Goal: Transaction & Acquisition: Purchase product/service

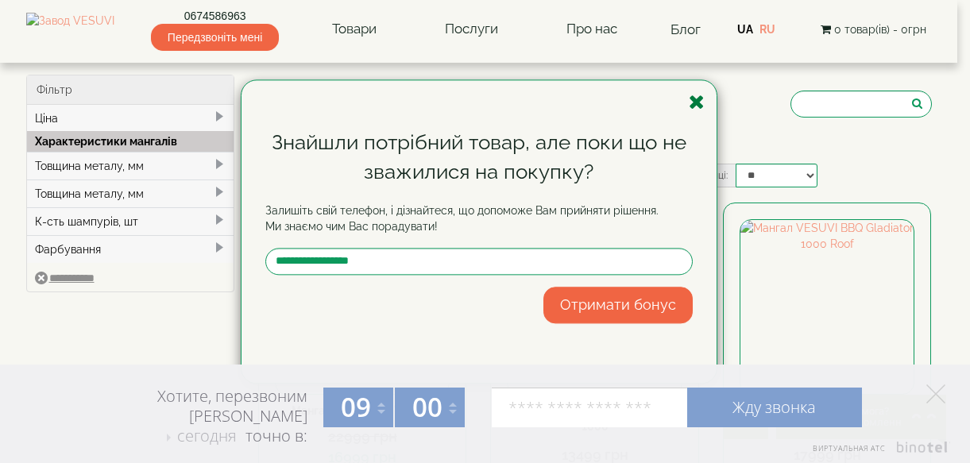
click at [697, 102] on icon "button" at bounding box center [697, 102] width 16 height 20
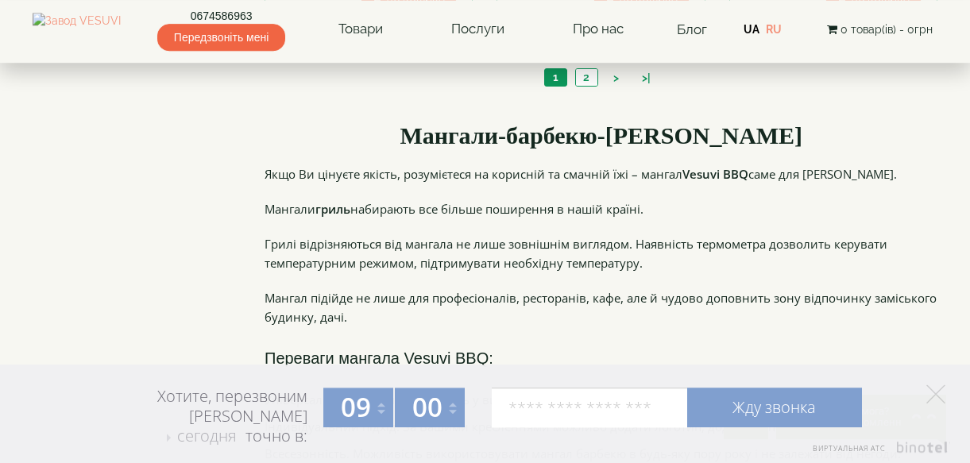
scroll to position [1855, 0]
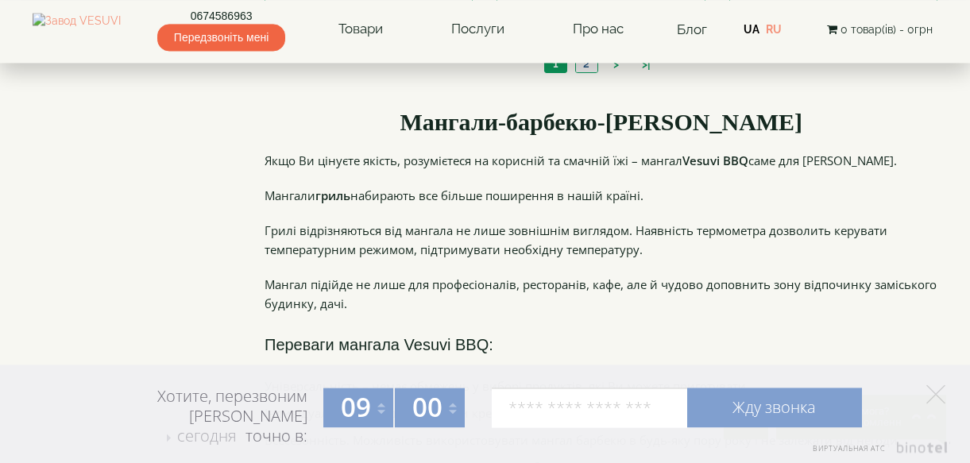
click at [577, 72] on link "2" at bounding box center [586, 64] width 22 height 17
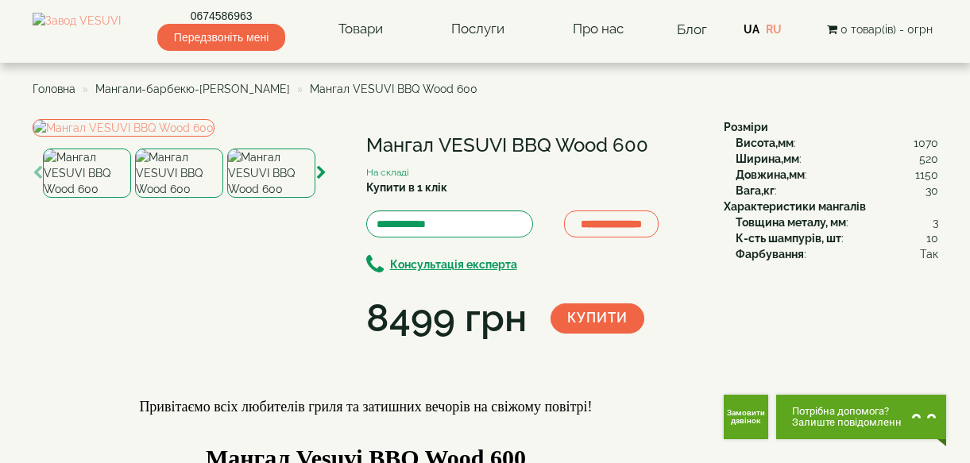
click at [258, 198] on img at bounding box center [271, 173] width 88 height 49
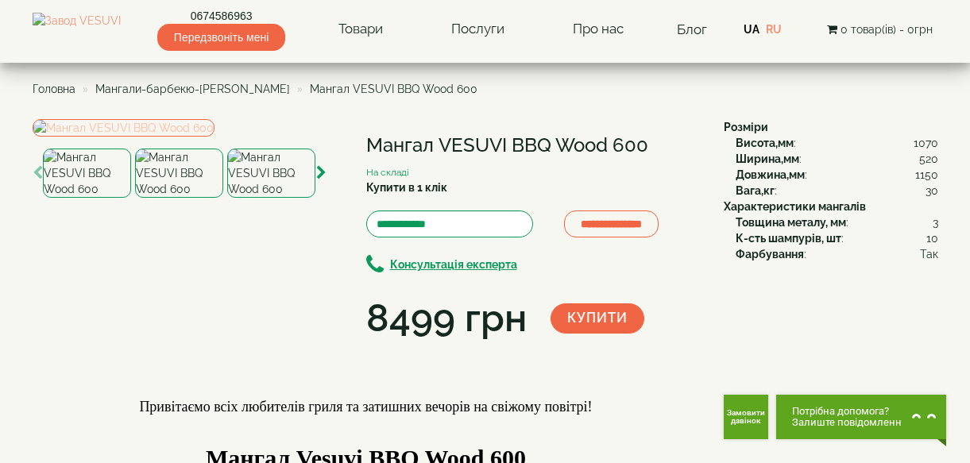
scroll to position [236, 0]
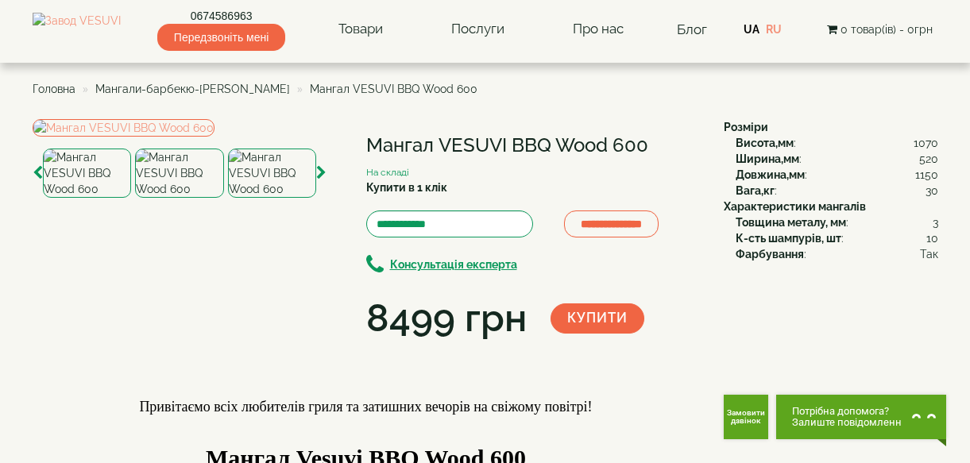
click at [172, 198] on img at bounding box center [179, 173] width 88 height 49
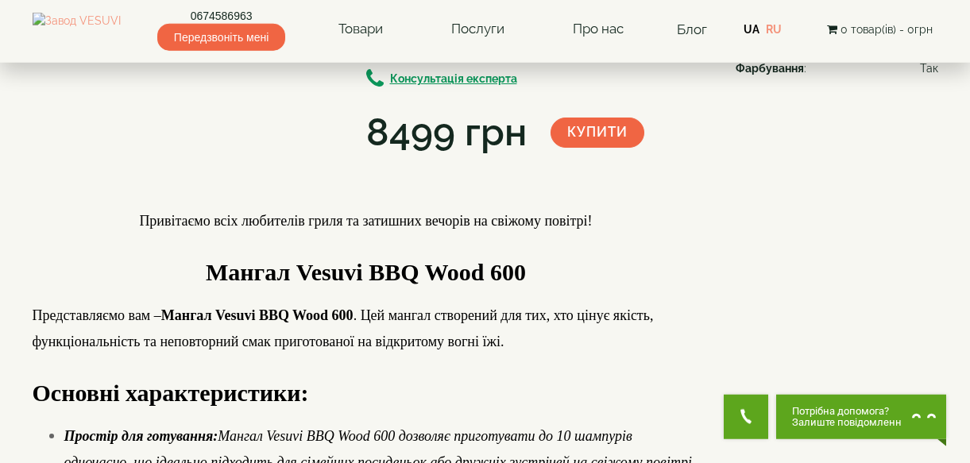
scroll to position [127, 0]
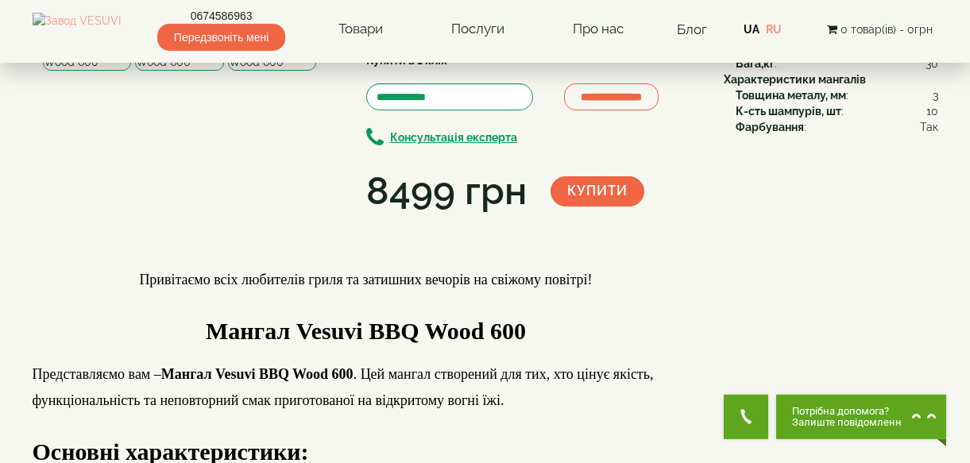
click at [75, 71] on img at bounding box center [87, 45] width 88 height 49
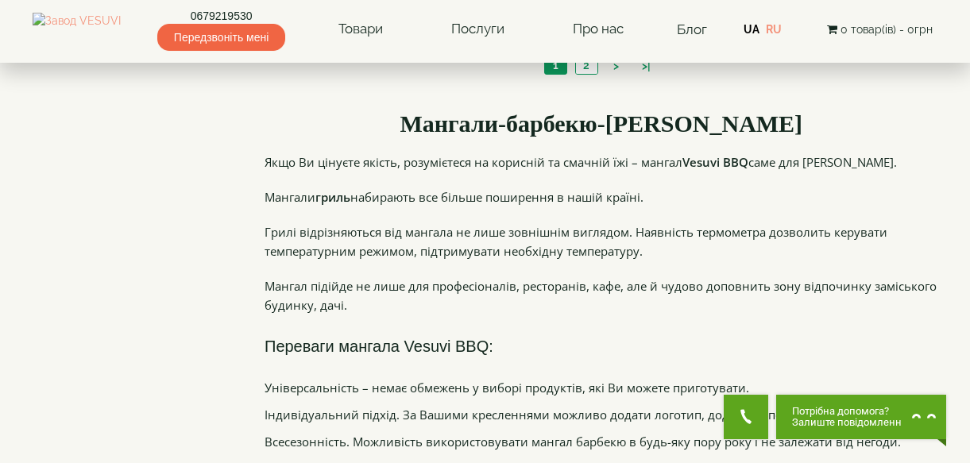
scroll to position [1853, 0]
